Goal: Find contact information: Find contact information

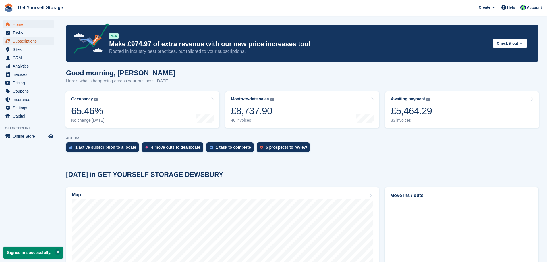
click at [28, 40] on span "Subscriptions" at bounding box center [30, 41] width 34 height 8
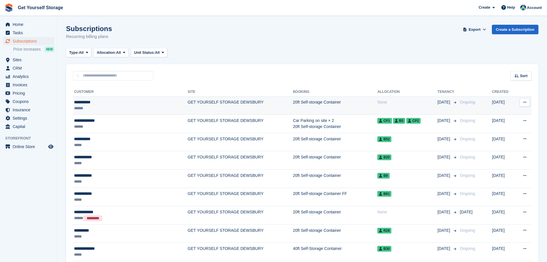
click at [196, 102] on td "GET YOURSELF STORAGE DEWSBURY" at bounding box center [240, 105] width 105 height 18
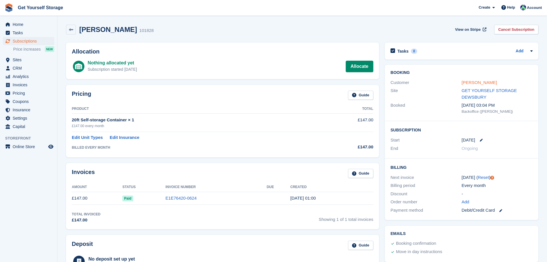
click at [472, 82] on link "IAN RUSSELL" at bounding box center [479, 82] width 35 height 5
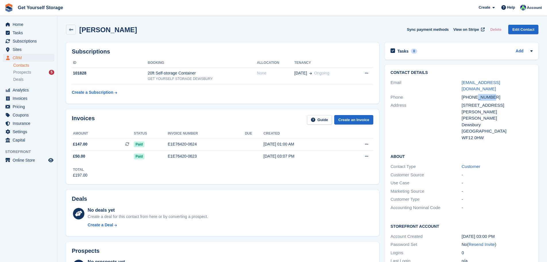
drag, startPoint x: 491, startPoint y: 88, endPoint x: 476, endPoint y: 87, distance: 15.3
click at [476, 93] on div "Phone +447902822525" at bounding box center [462, 97] width 142 height 8
drag, startPoint x: 492, startPoint y: 90, endPoint x: 465, endPoint y: 91, distance: 27.0
click at [465, 94] on div "+447902822525" at bounding box center [497, 97] width 71 height 7
copy div "447902822525"
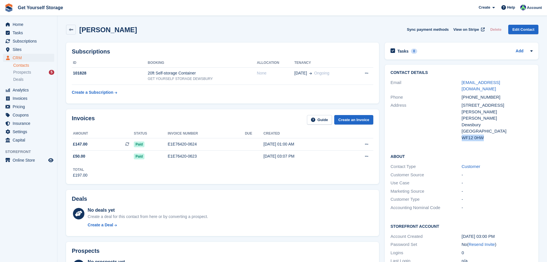
drag, startPoint x: 482, startPoint y: 123, endPoint x: 463, endPoint y: 124, distance: 19.0
click at [463, 134] on div "WF12 0HW" at bounding box center [497, 137] width 71 height 7
copy div "WF12 0HW"
